Goal: Book appointment/travel/reservation

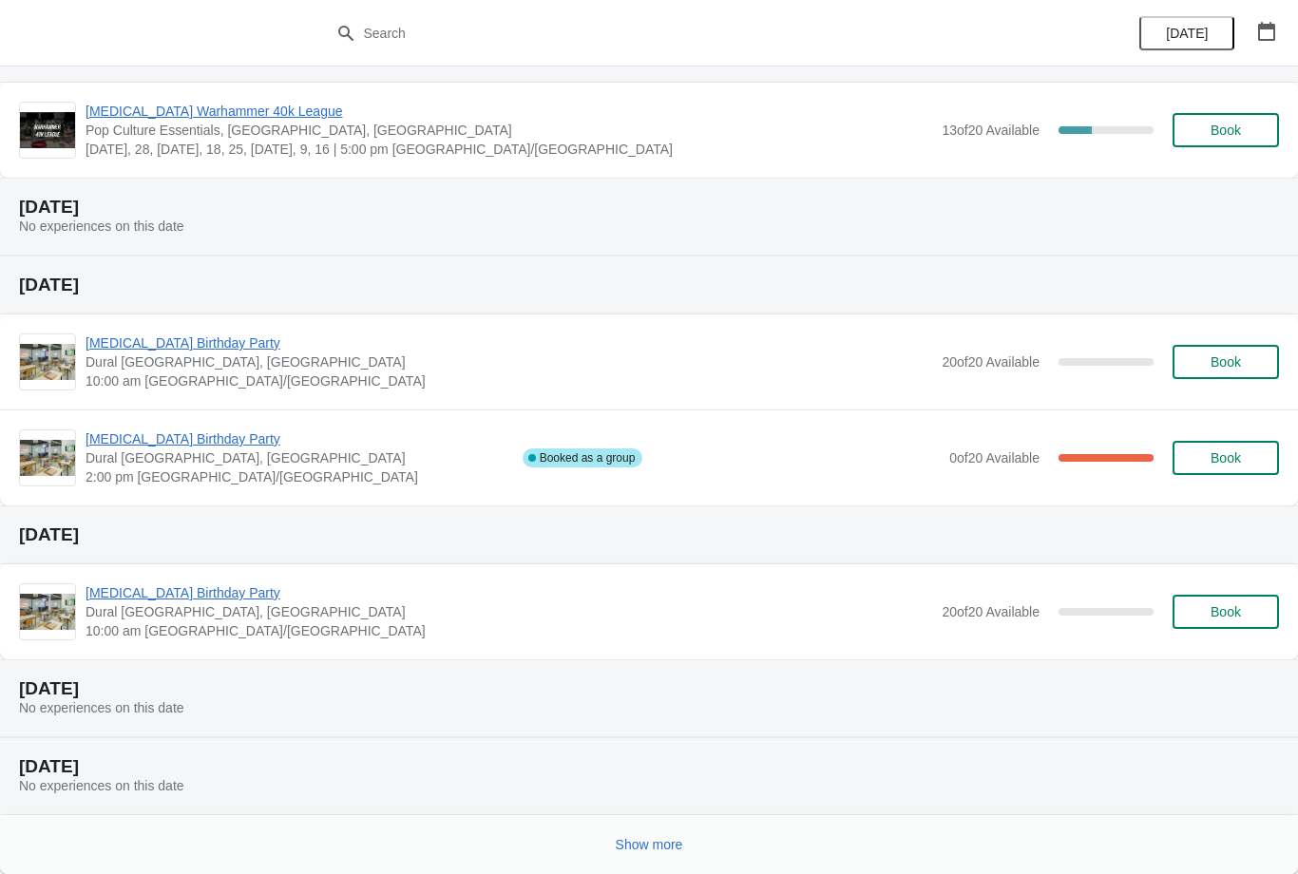
scroll to position [249, 0]
click at [621, 853] on button "Show more" at bounding box center [649, 845] width 83 height 34
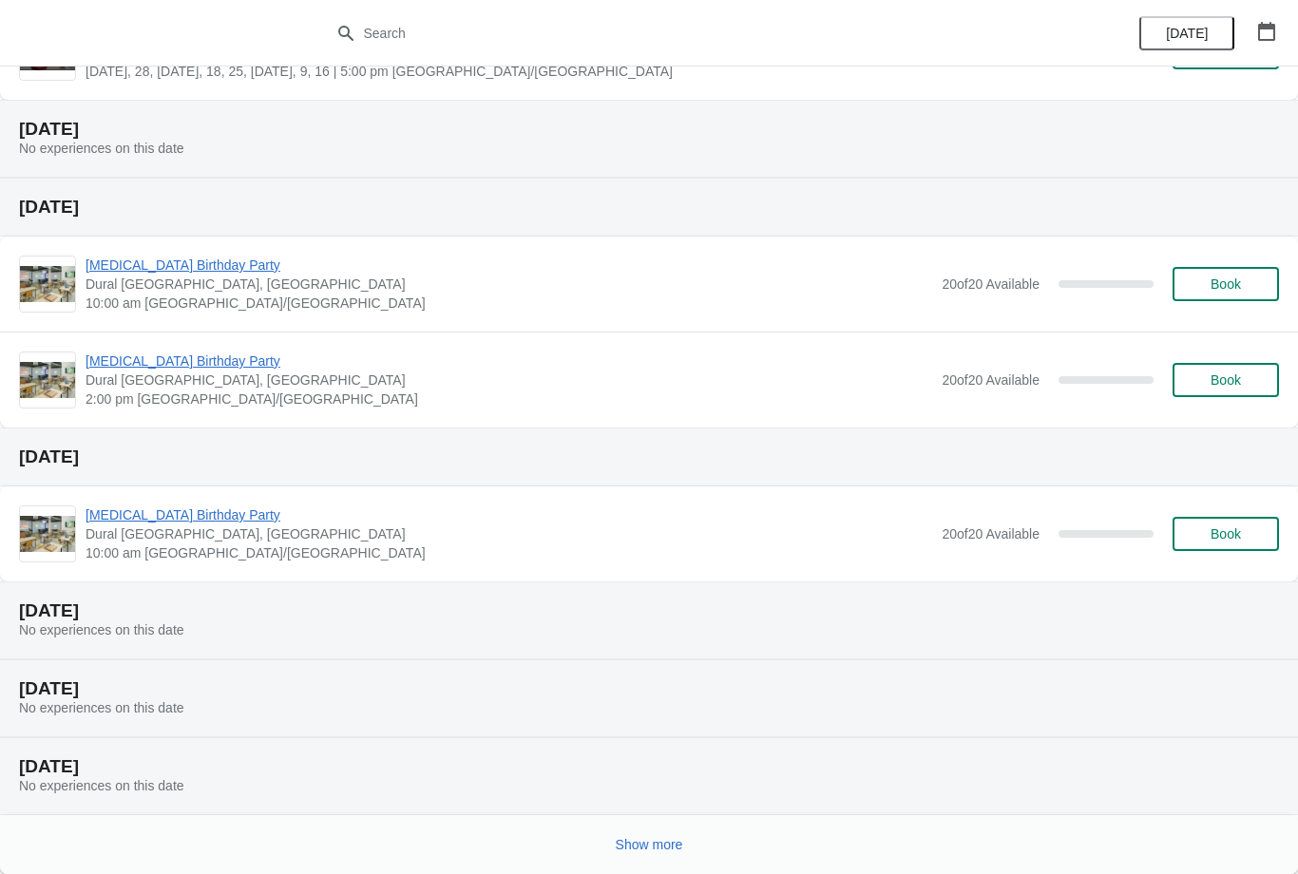
scroll to position [1196, 0]
click at [640, 848] on span "Show more" at bounding box center [649, 844] width 67 height 15
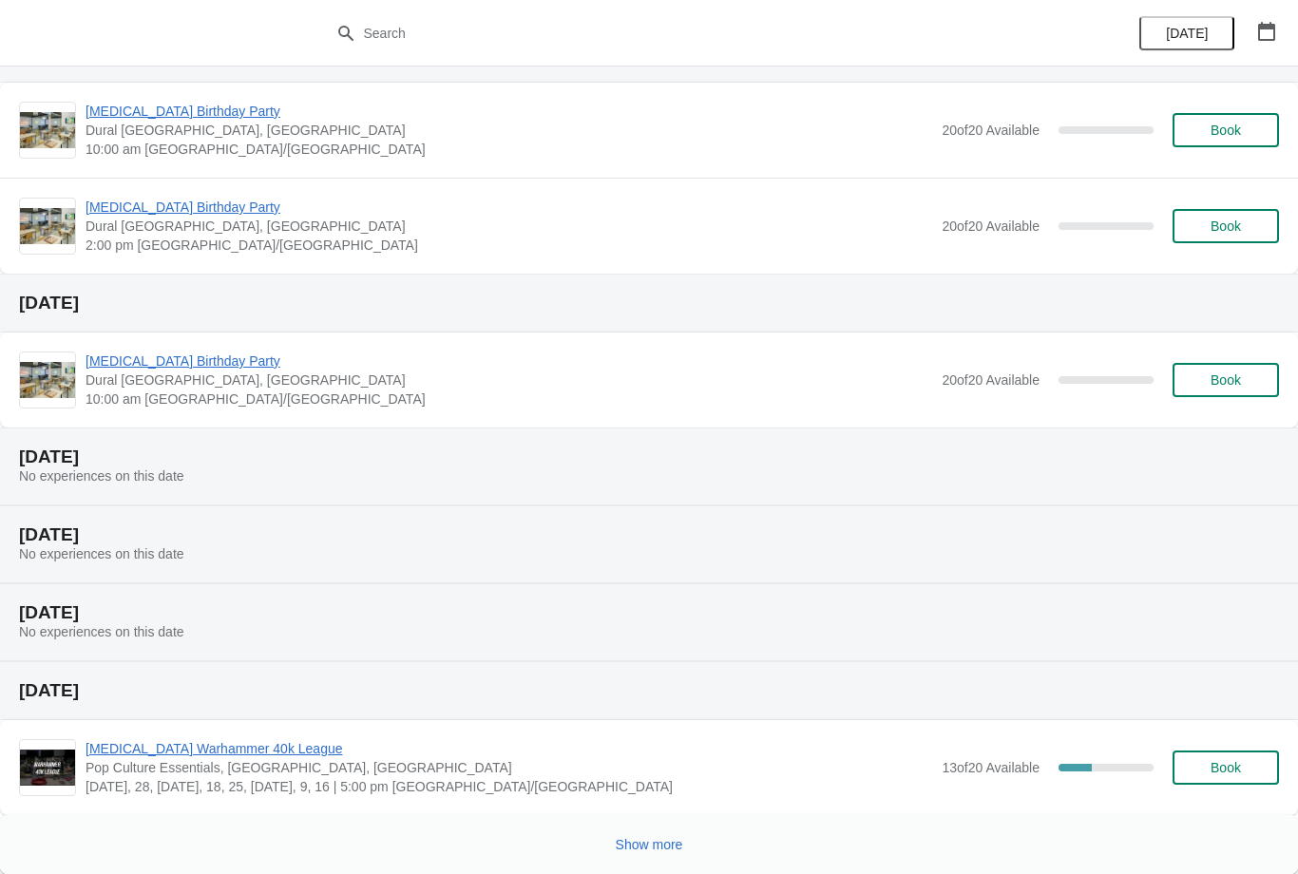
scroll to position [2219, 0]
click at [624, 852] on span "Show more" at bounding box center [649, 844] width 67 height 15
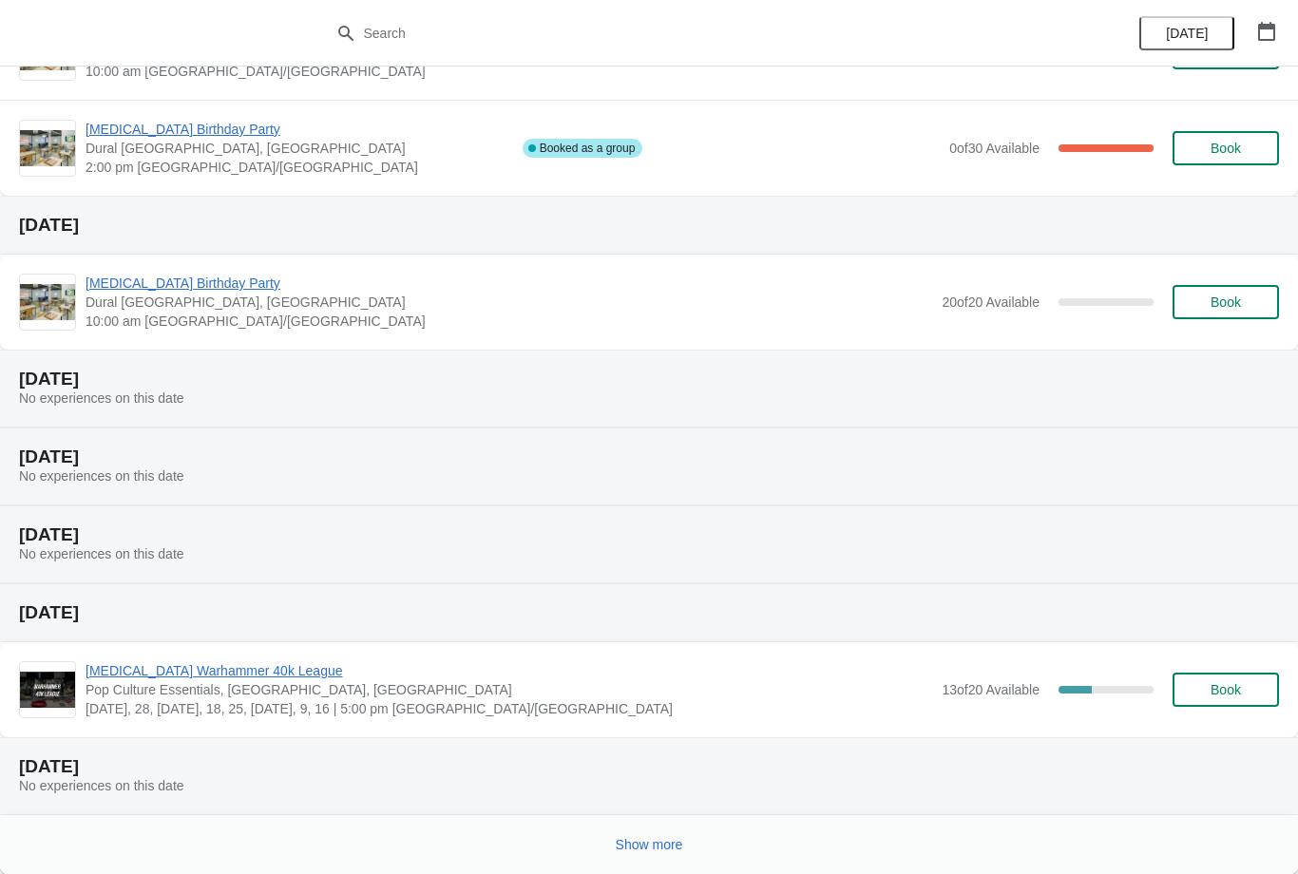
scroll to position [3167, 0]
click at [630, 843] on span "Show more" at bounding box center [649, 844] width 67 height 15
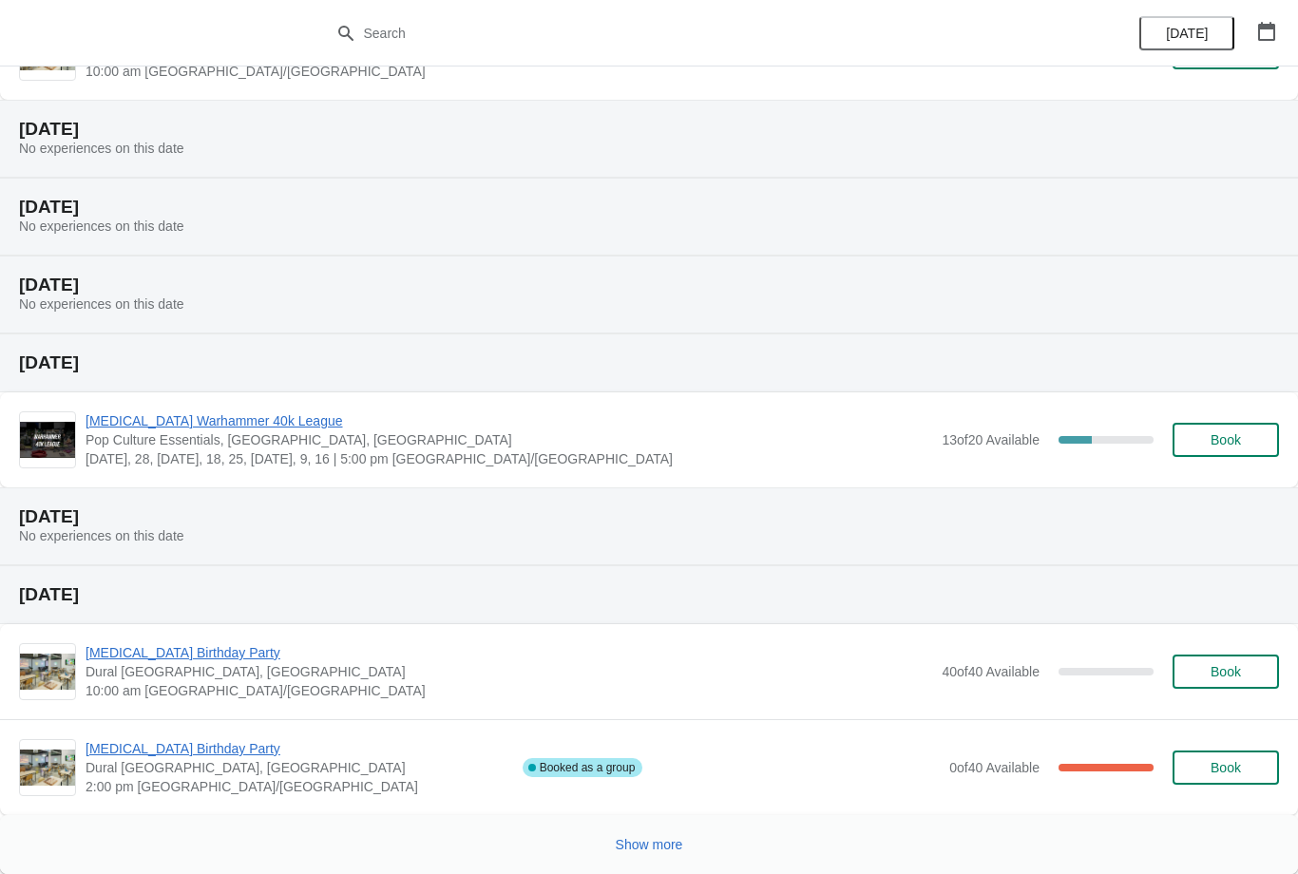
scroll to position [4286, 0]
click at [638, 837] on span "Show more" at bounding box center [649, 844] width 67 height 15
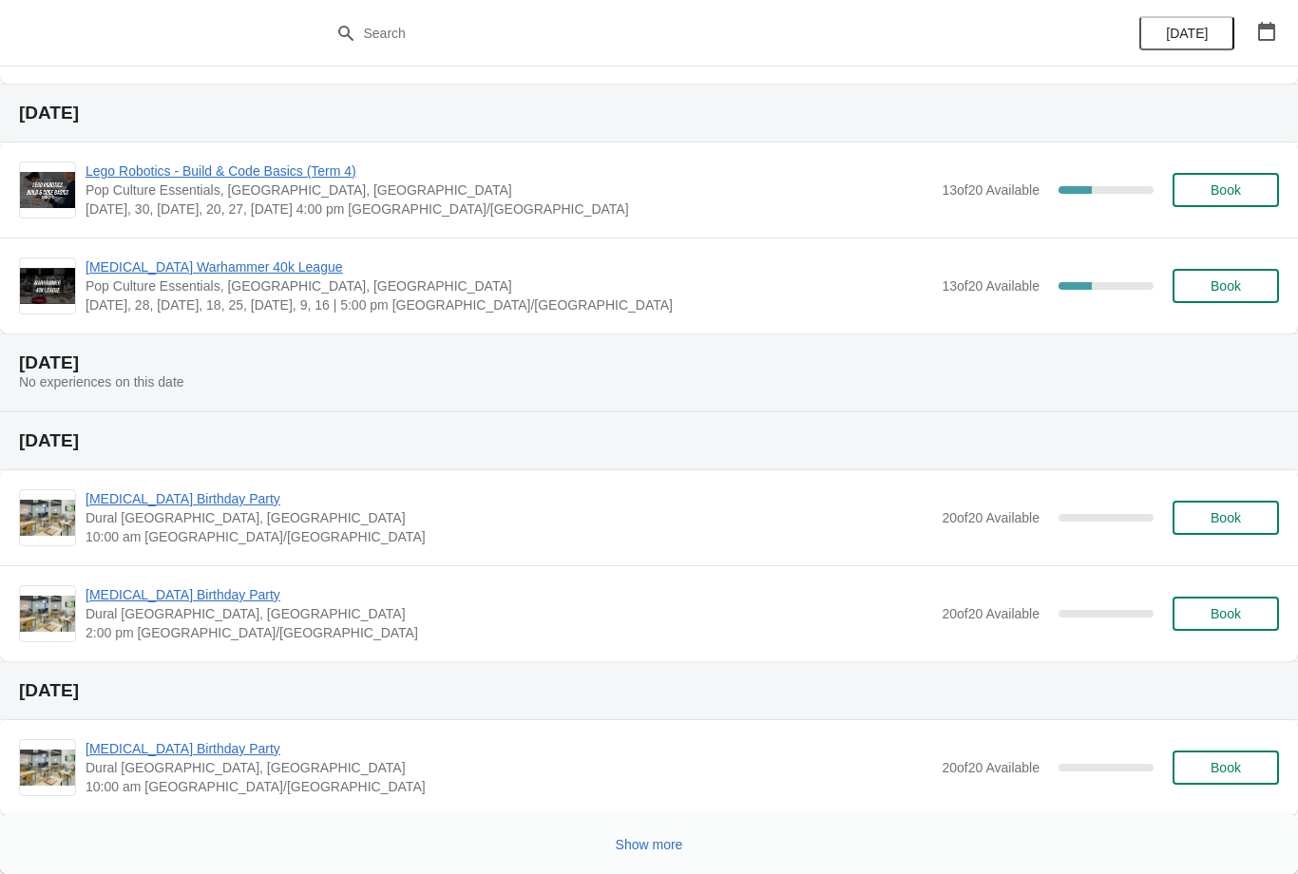
scroll to position [5633, 0]
click at [643, 837] on span "Show more" at bounding box center [649, 844] width 67 height 15
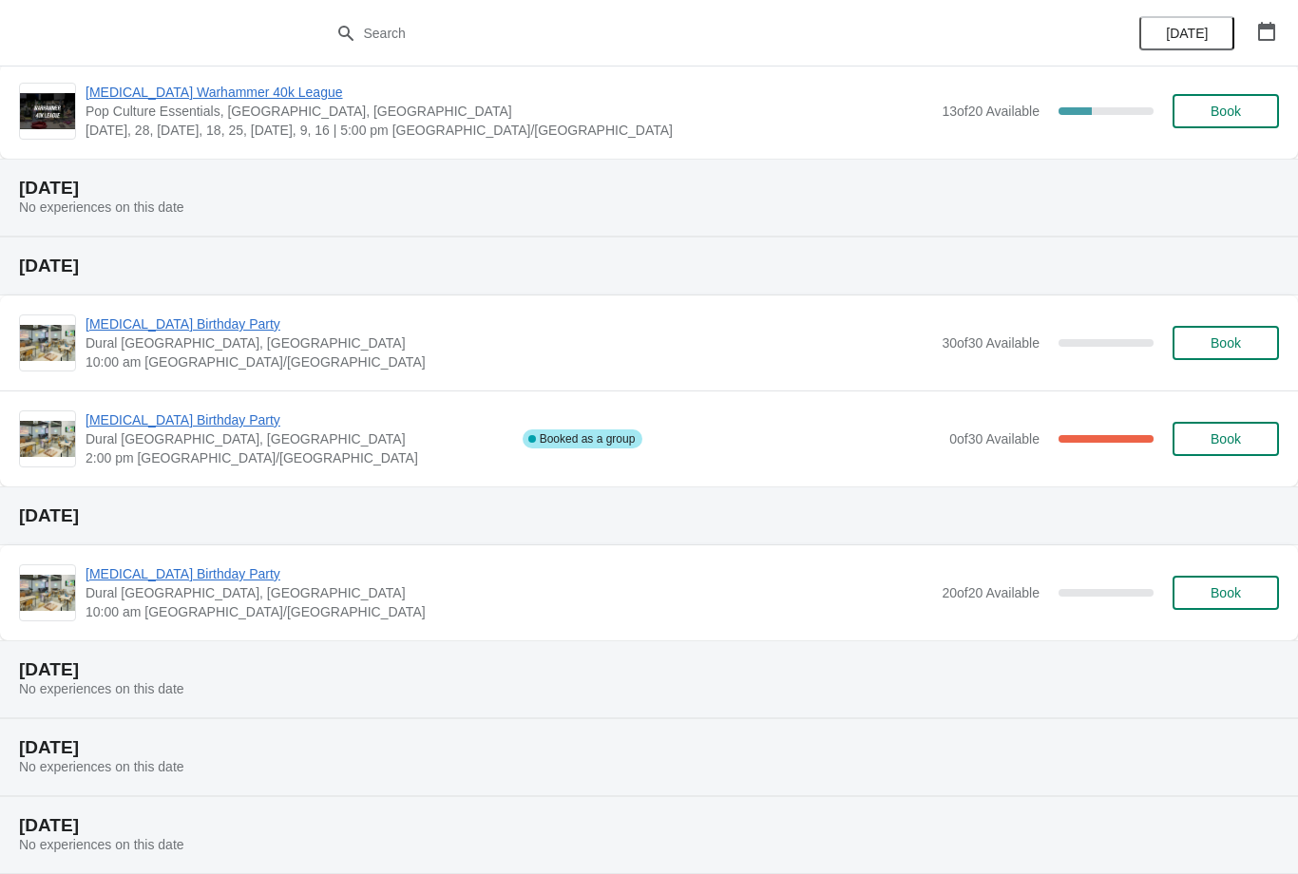
scroll to position [2879, 0]
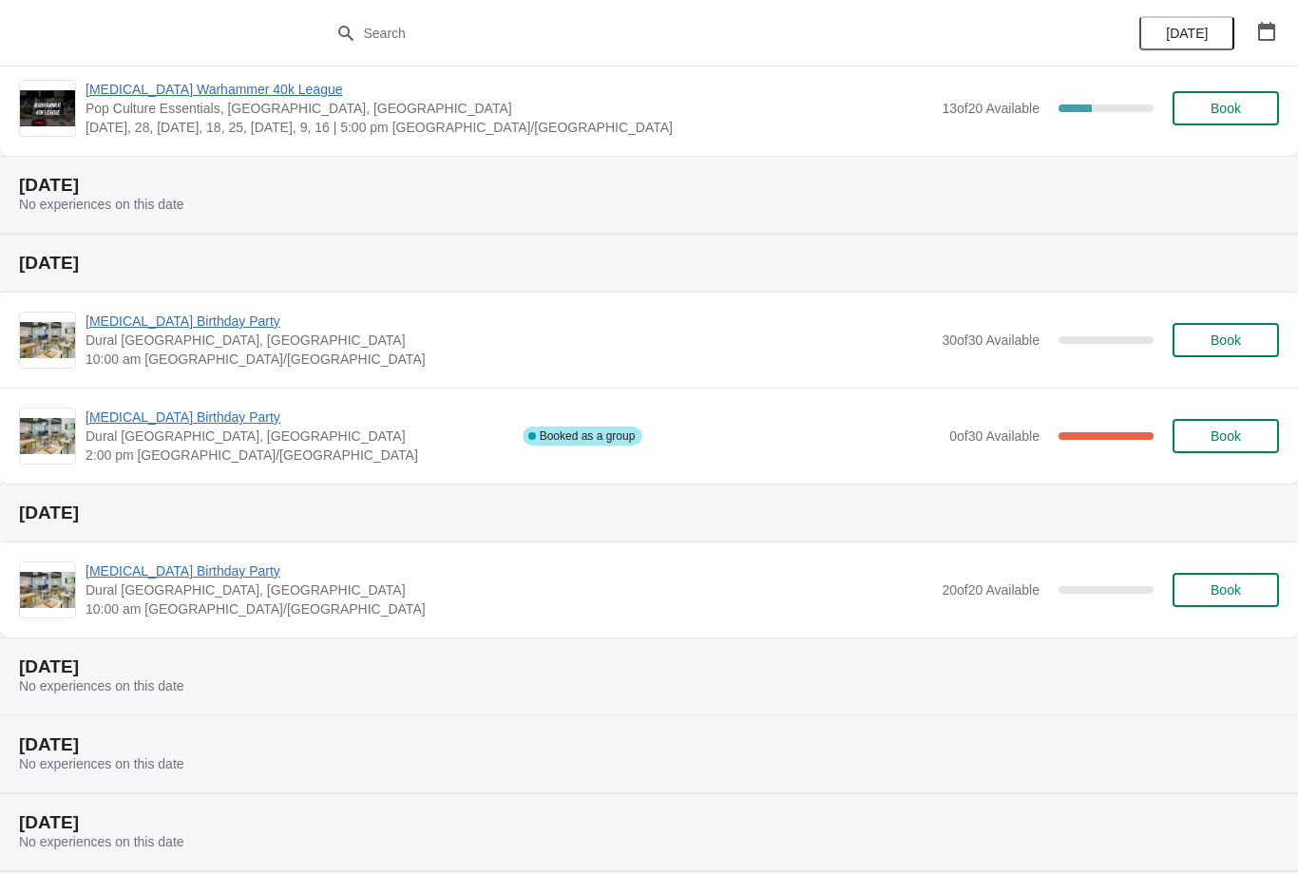
click at [1212, 593] on span "Book" at bounding box center [1225, 589] width 30 height 15
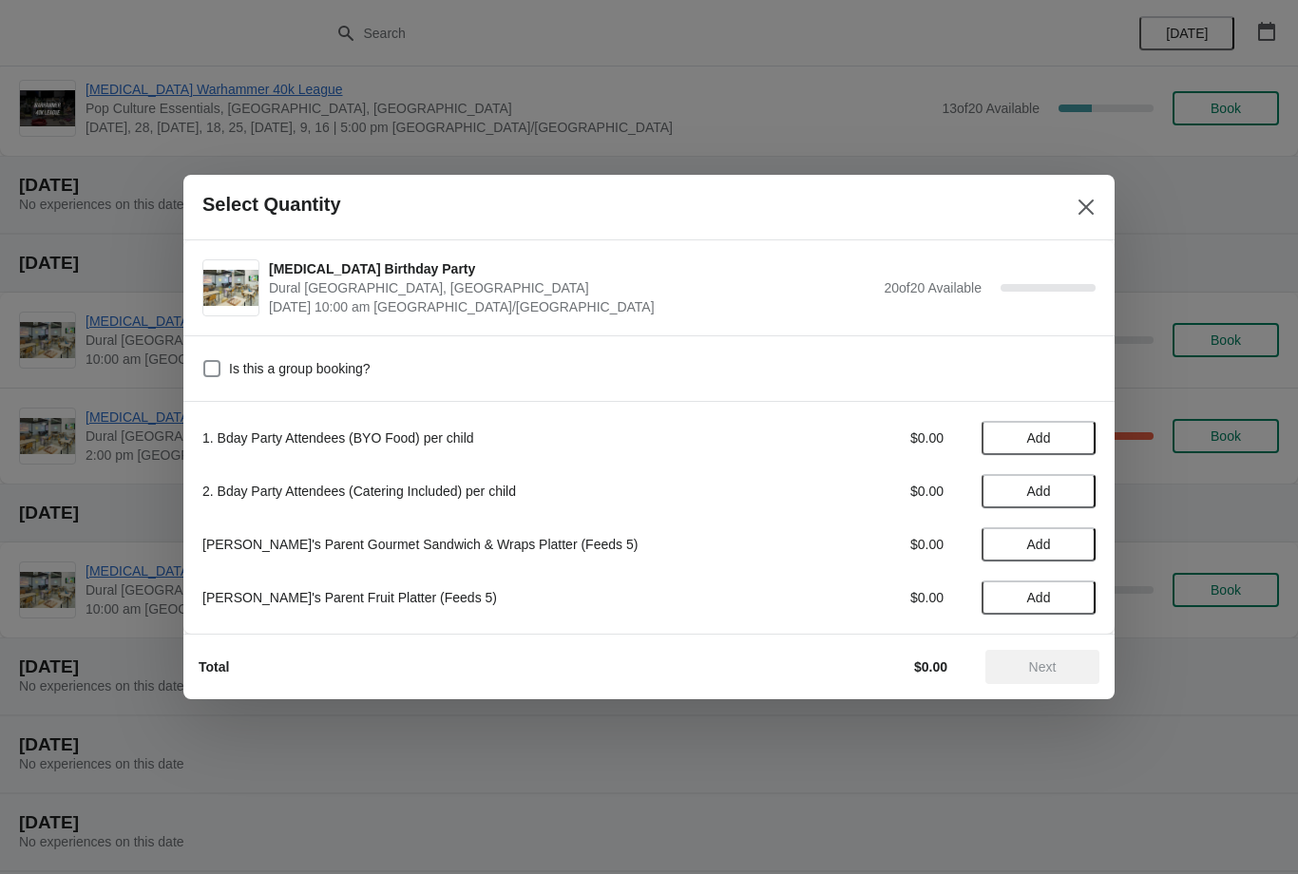
click at [1034, 503] on button "Add" at bounding box center [1038, 491] width 114 height 34
click at [1061, 493] on icon at bounding box center [1071, 492] width 20 height 20
click at [1064, 494] on icon at bounding box center [1071, 492] width 20 height 20
click at [1068, 492] on icon at bounding box center [1071, 492] width 20 height 20
click at [1068, 495] on icon at bounding box center [1071, 492] width 20 height 20
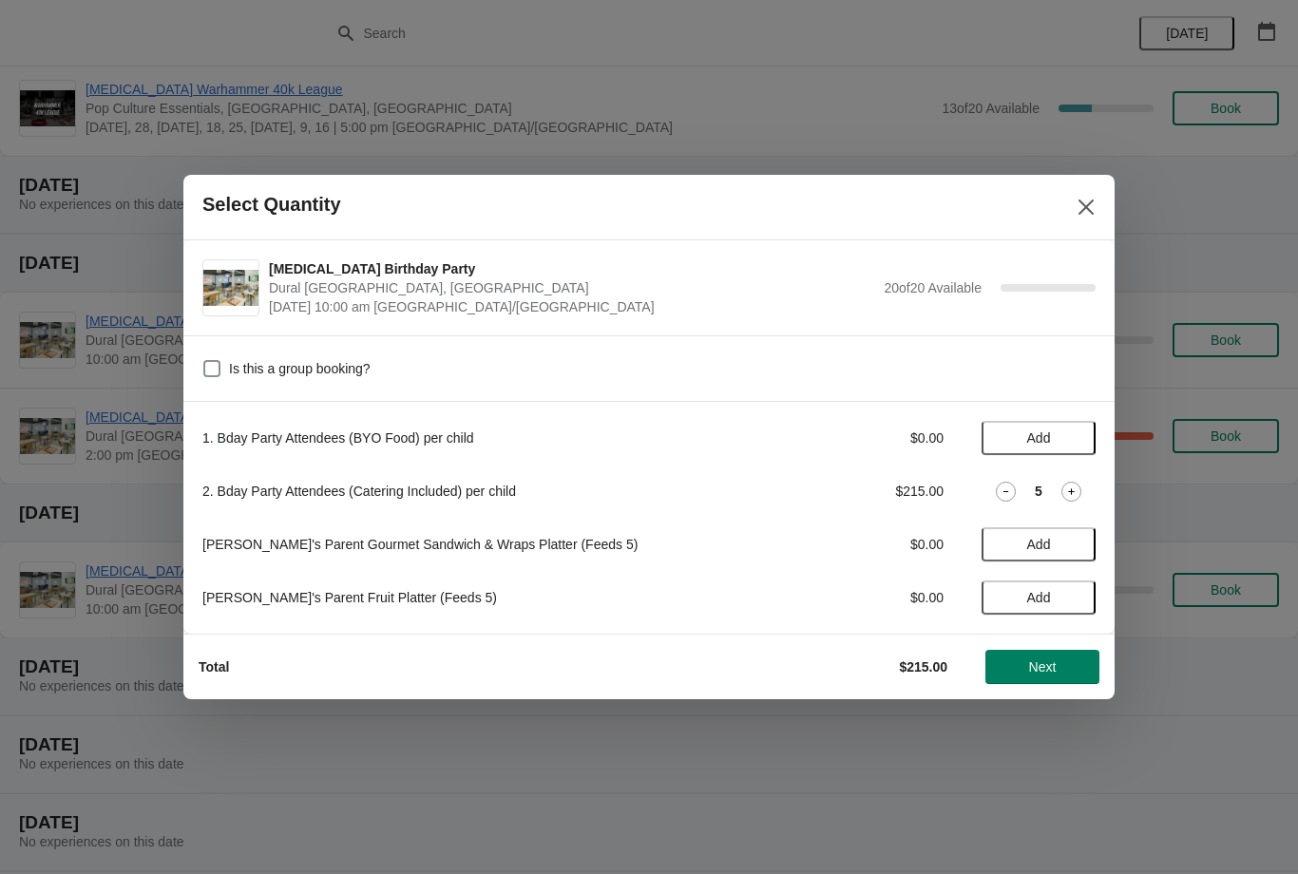
click at [1067, 492] on icon at bounding box center [1071, 492] width 20 height 20
click at [1068, 495] on icon at bounding box center [1071, 492] width 20 height 20
click at [1068, 494] on icon at bounding box center [1071, 492] width 20 height 20
click at [1069, 490] on icon at bounding box center [1071, 492] width 20 height 20
click at [1070, 492] on icon at bounding box center [1071, 492] width 20 height 20
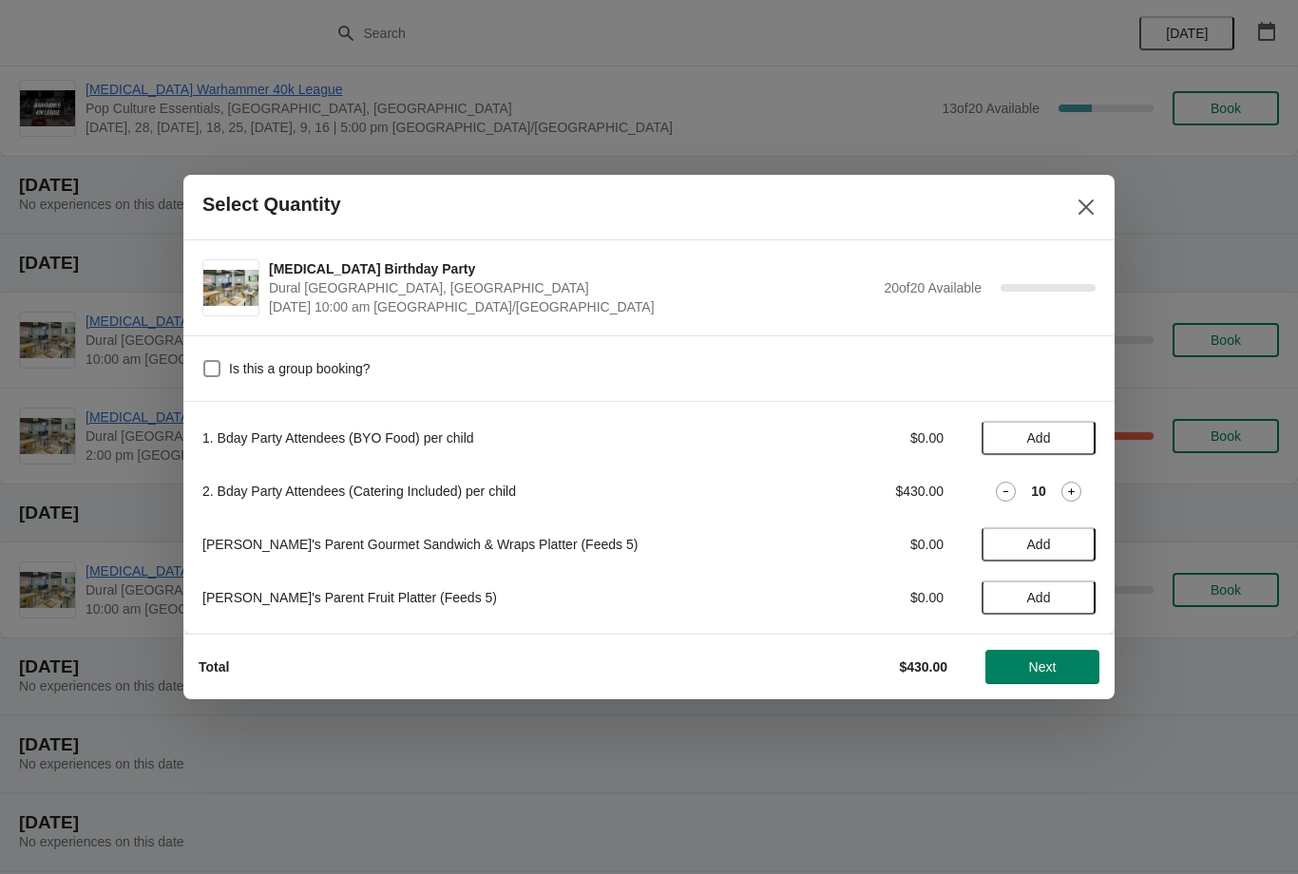
click at [1046, 548] on span "Add" at bounding box center [1039, 544] width 24 height 15
click at [1048, 599] on span "Add" at bounding box center [1039, 597] width 24 height 15
click at [1037, 669] on span "Next" at bounding box center [1043, 666] width 28 height 15
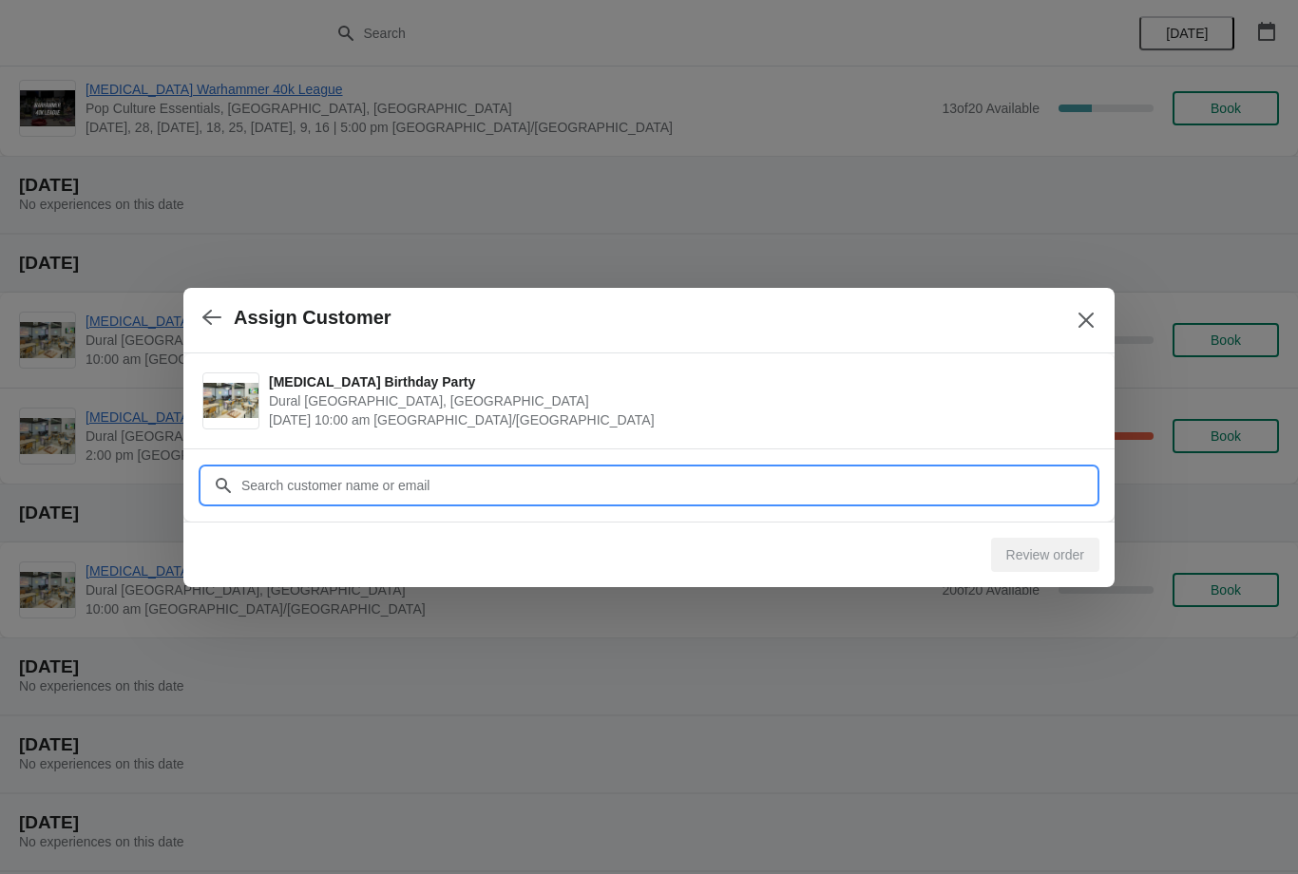
click at [290, 484] on input "Customer" at bounding box center [667, 485] width 855 height 34
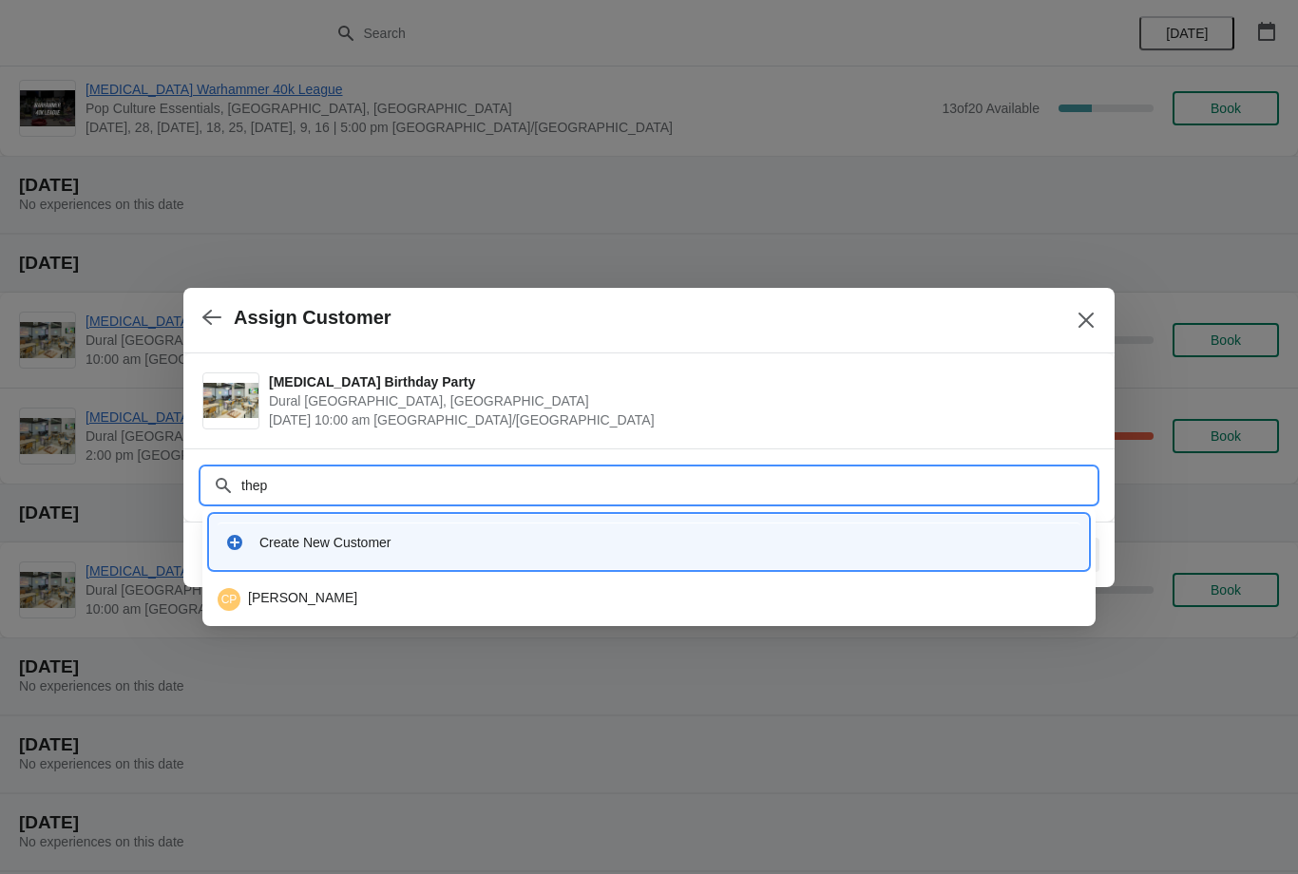
type input "theph"
click at [431, 603] on div "CP Cassandra Phillips" at bounding box center [649, 599] width 863 height 23
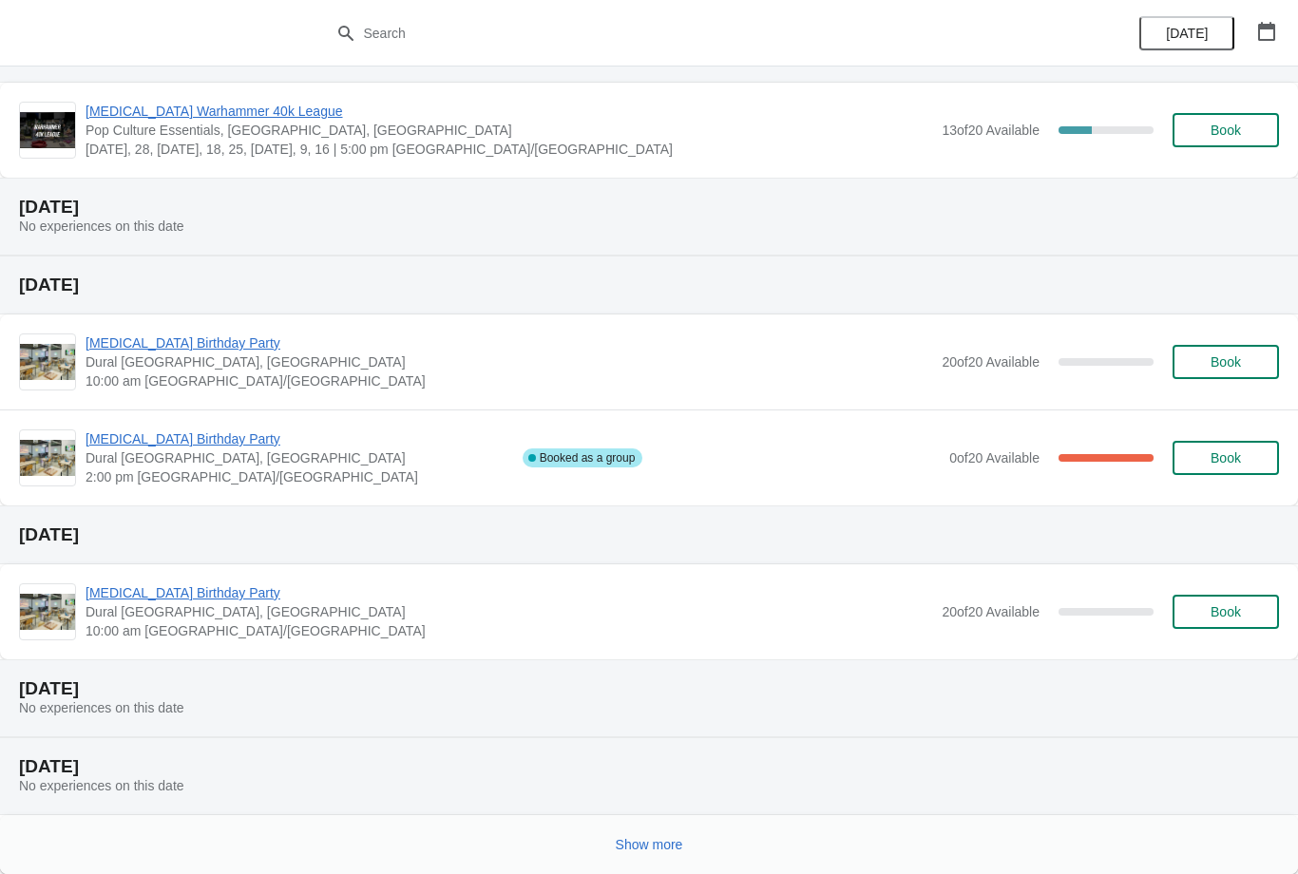
scroll to position [249, 0]
click at [643, 859] on button "Show more" at bounding box center [649, 845] width 83 height 34
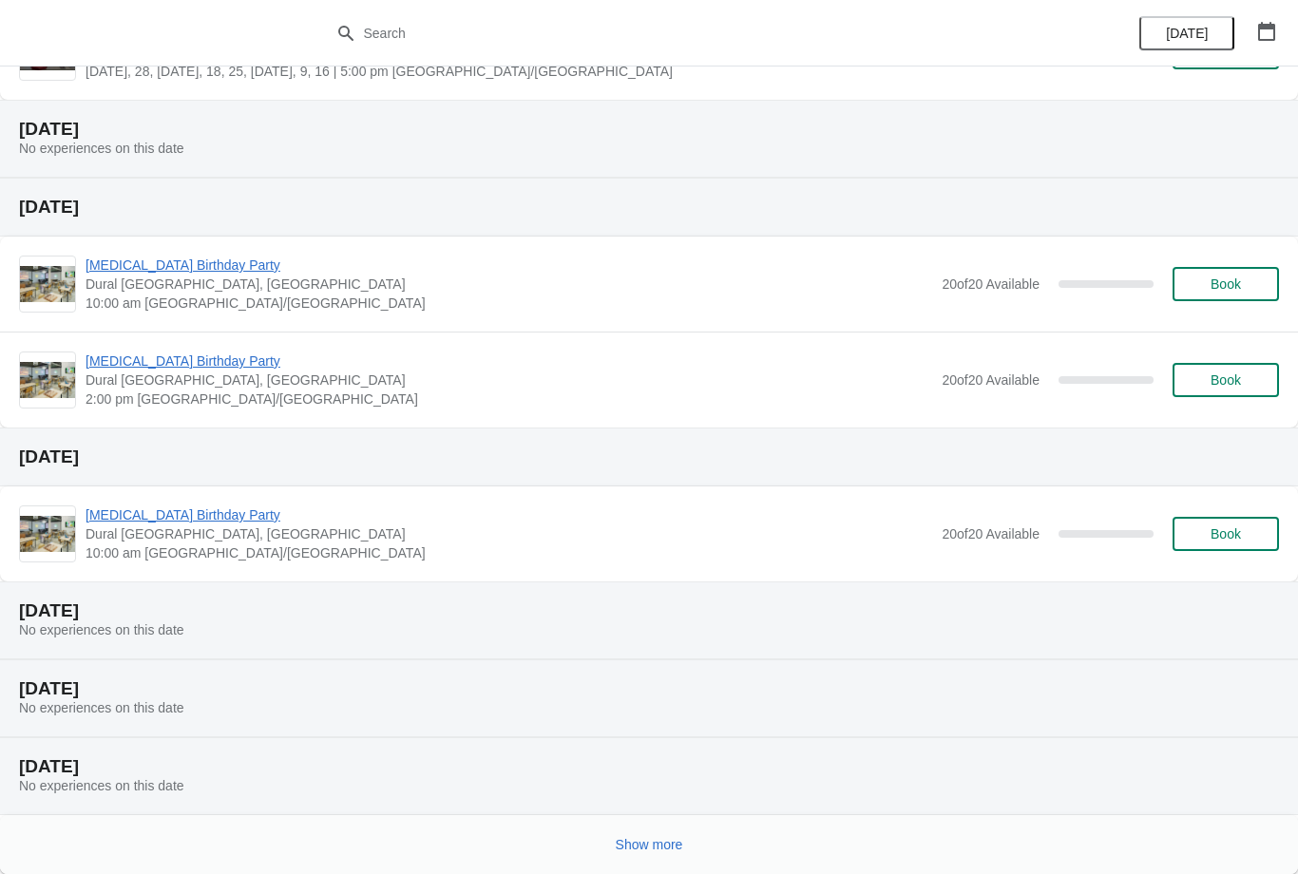
scroll to position [1196, 0]
click at [656, 861] on button "Show more" at bounding box center [649, 845] width 83 height 34
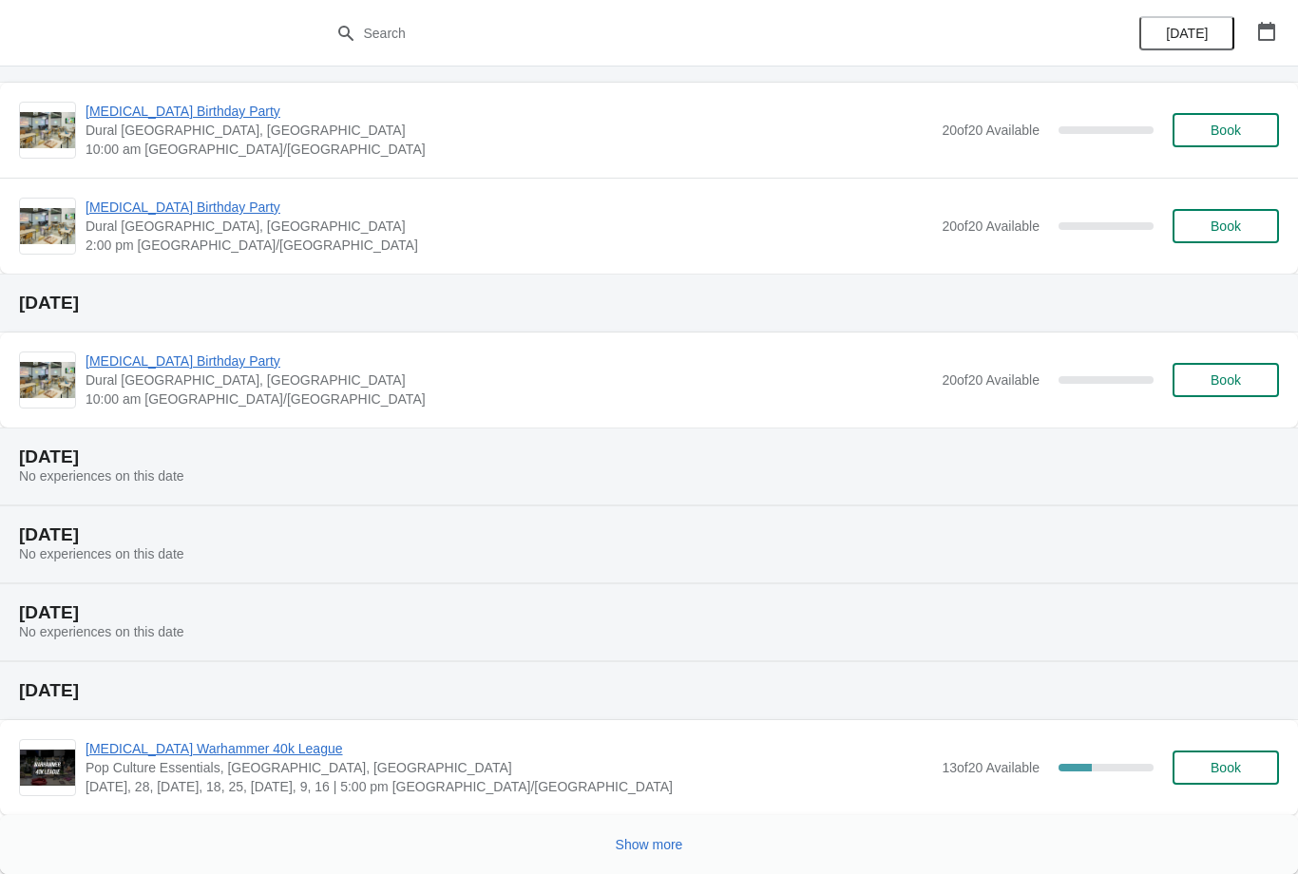
scroll to position [2219, 0]
click at [645, 858] on button "Show more" at bounding box center [649, 845] width 83 height 34
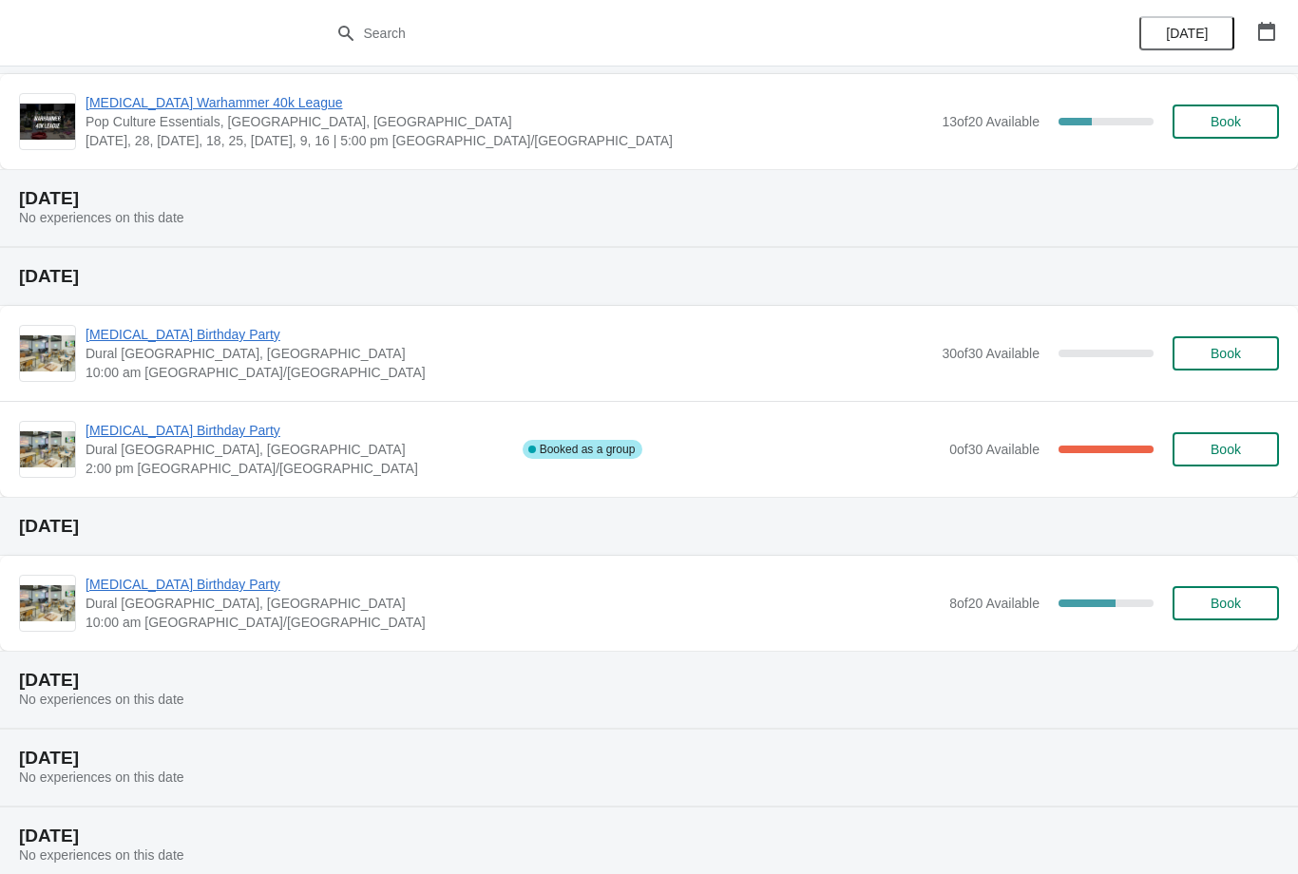
scroll to position [2846, 0]
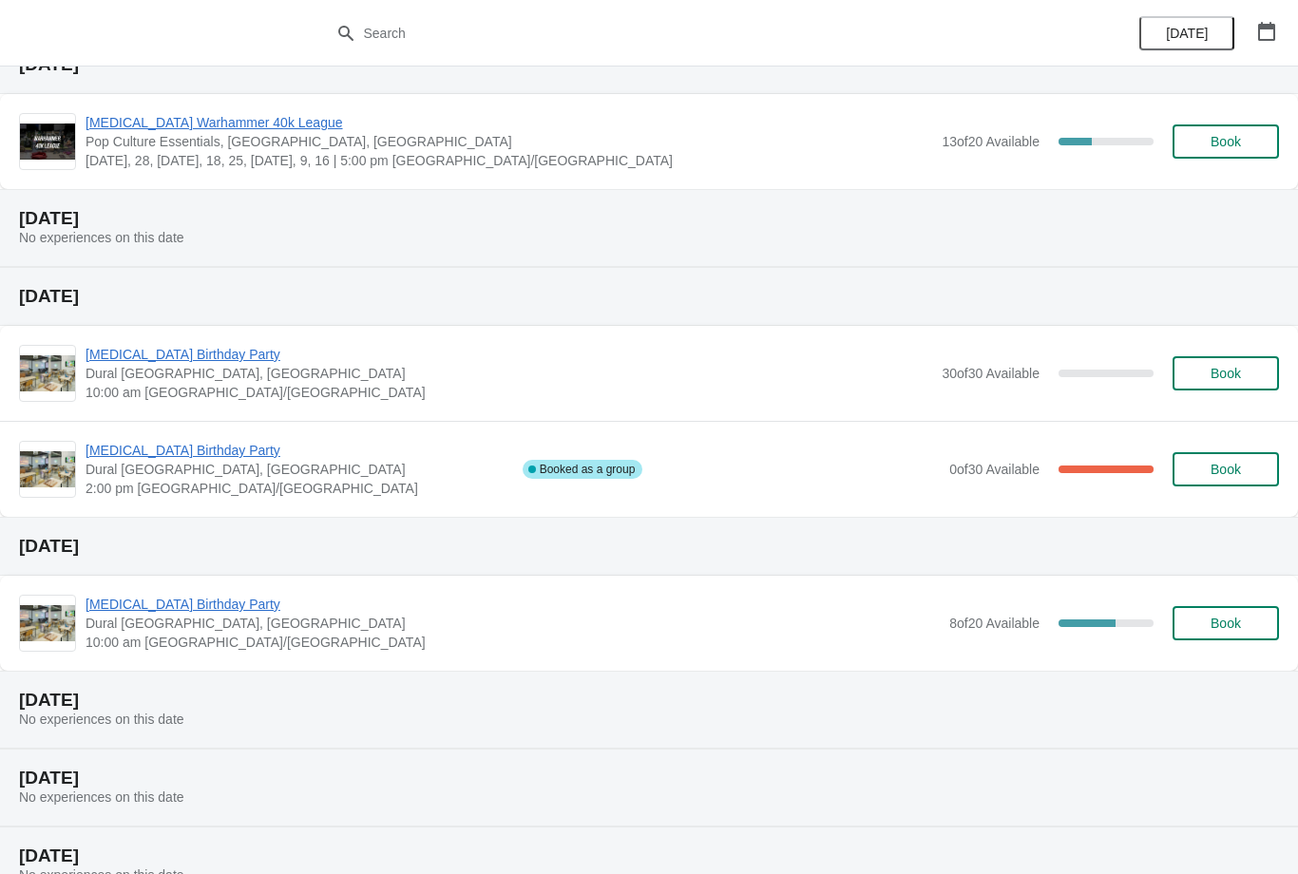
click at [747, 623] on span "Dural [GEOGRAPHIC_DATA], [GEOGRAPHIC_DATA]" at bounding box center [513, 623] width 854 height 19
click at [123, 604] on span "[MEDICAL_DATA] Birthday Party" at bounding box center [513, 604] width 854 height 19
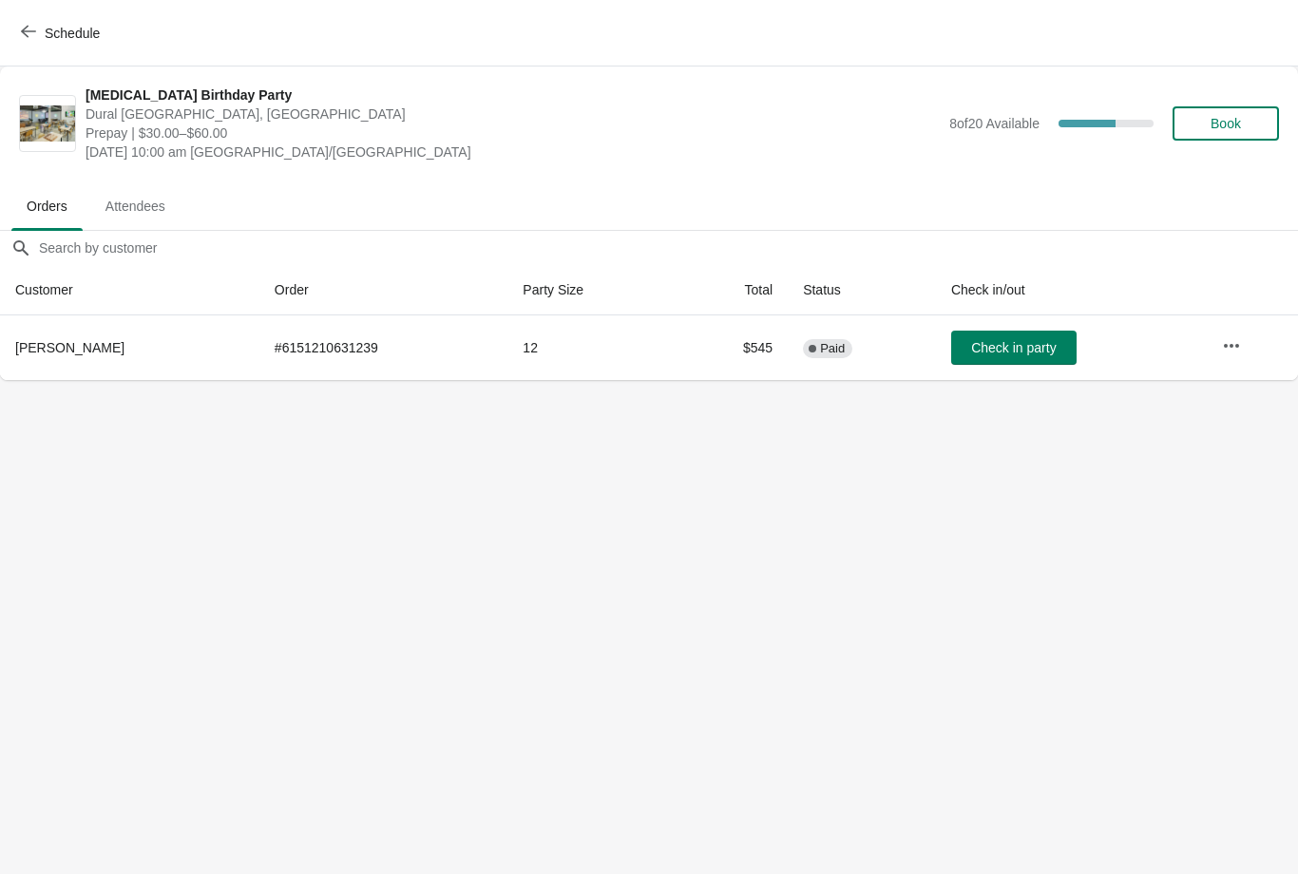
click at [29, 41] on span "button" at bounding box center [28, 33] width 15 height 18
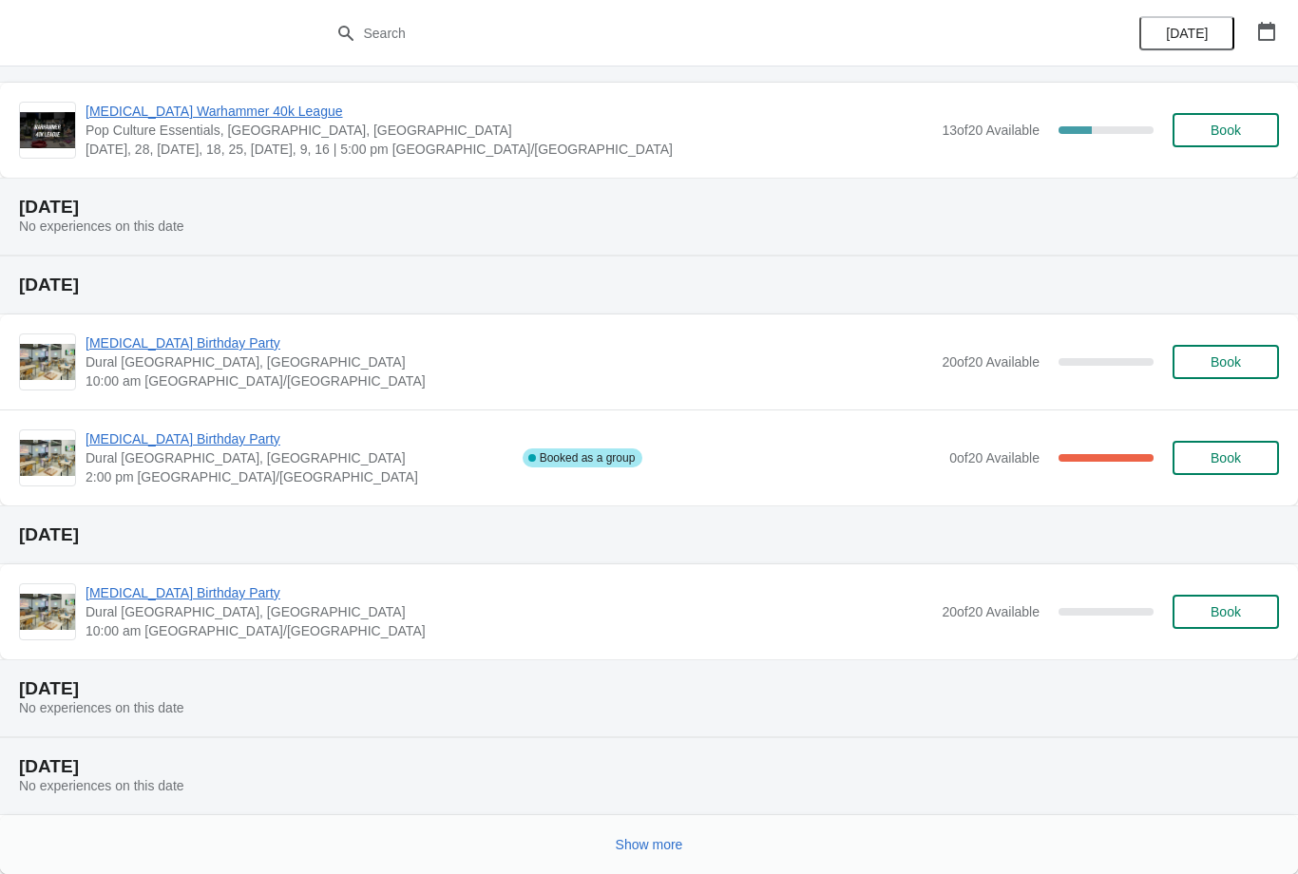
scroll to position [249, 0]
